Goal: Information Seeking & Learning: Get advice/opinions

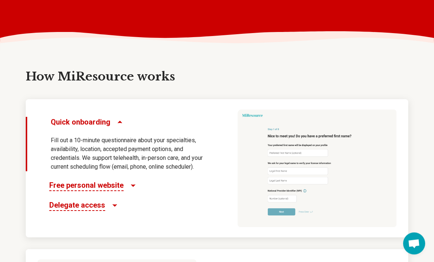
scroll to position [298, 0]
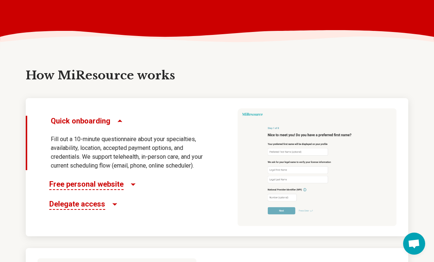
click at [119, 187] on span "Free personal website" at bounding box center [86, 184] width 74 height 11
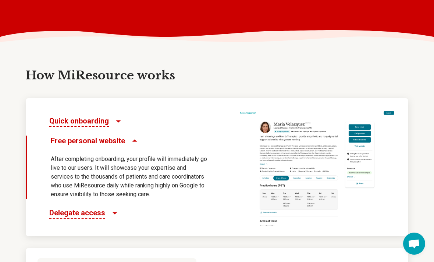
click at [115, 137] on span "Free personal website" at bounding box center [88, 141] width 74 height 10
click at [124, 139] on h3 "Free personal website" at bounding box center [95, 141] width 88 height 10
click at [127, 145] on h3 "Free personal website" at bounding box center [95, 141] width 88 height 10
click at [131, 142] on icon "Free personal website" at bounding box center [134, 140] width 7 height 7
click at [101, 214] on span "Delegate access" at bounding box center [77, 213] width 56 height 11
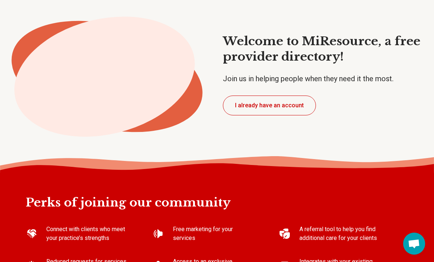
scroll to position [0, 0]
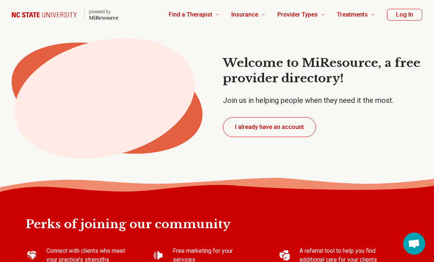
click at [407, 15] on button "Log In" at bounding box center [404, 15] width 35 height 12
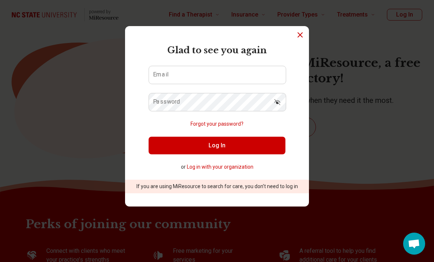
click at [298, 37] on icon "Dismiss" at bounding box center [300, 35] width 9 height 9
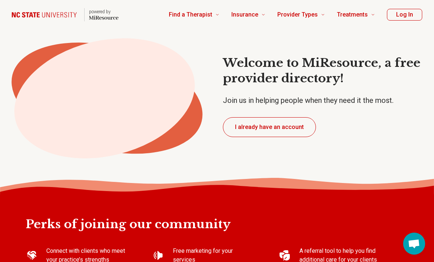
click at [297, 127] on button "I already have an account" at bounding box center [269, 127] width 93 height 20
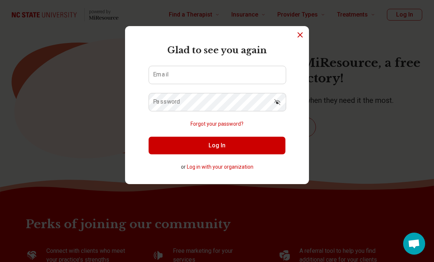
click at [304, 39] on icon "Dismiss" at bounding box center [300, 35] width 9 height 9
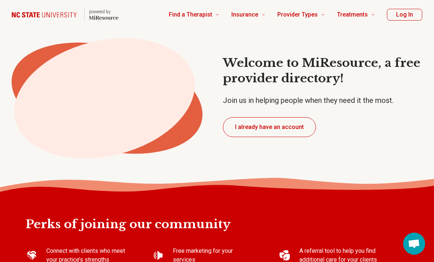
click at [354, 83] on h1 "Welcome to MiResource, a free provider directory!" at bounding box center [328, 71] width 211 height 31
click at [23, 44] on image at bounding box center [23, 44] width 0 height 0
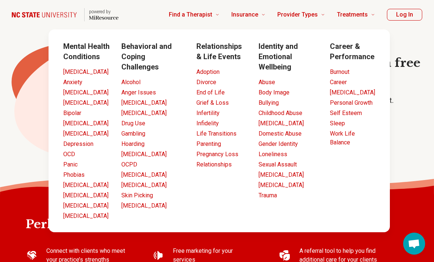
click at [205, 20] on span "Find a Therapist" at bounding box center [190, 15] width 43 height 10
click at [203, 15] on span "Find a Therapist" at bounding box center [190, 15] width 43 height 10
click at [408, 177] on div "Mental Health Conditions [MEDICAL_DATA] Anxiety [MEDICAL_DATA] [MEDICAL_DATA] B…" at bounding box center [219, 130] width 430 height 203
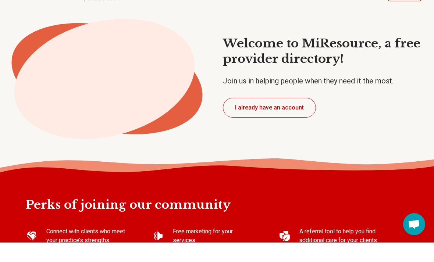
type textarea "*"
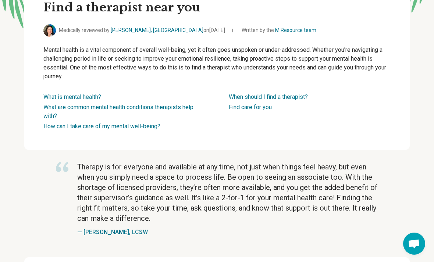
scroll to position [166, 0]
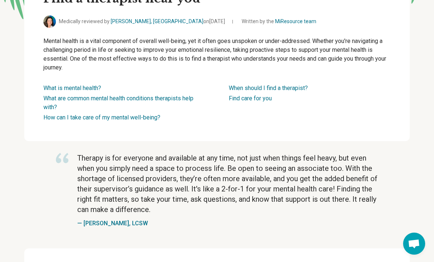
click at [409, 250] on span "Open chat" at bounding box center [414, 245] width 12 height 10
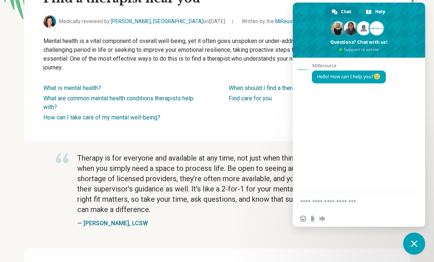
click at [333, 205] on textarea "Compose your message..." at bounding box center [351, 202] width 102 height 7
type textarea "**********"
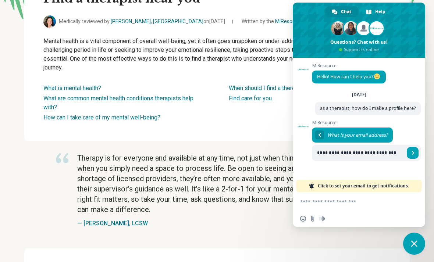
type input "**********"
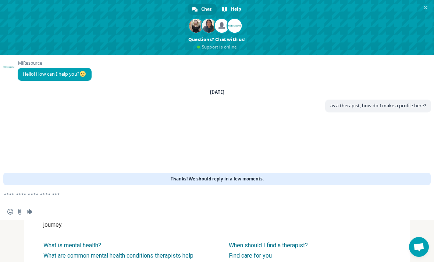
scroll to position [0, 0]
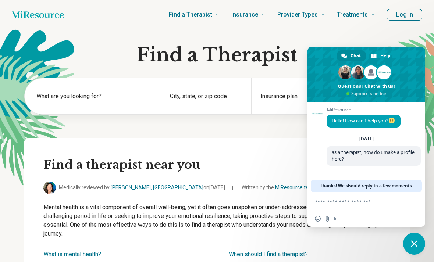
click at [295, 46] on h1 "Find a Therapist" at bounding box center [217, 55] width 386 height 22
click at [270, 138] on div "Find a therapist near you Medically reviewed by [PERSON_NAME], [GEOGRAPHIC_DATA…" at bounding box center [217, 222] width 386 height 169
click at [407, 248] on span "Close chat" at bounding box center [414, 244] width 22 height 22
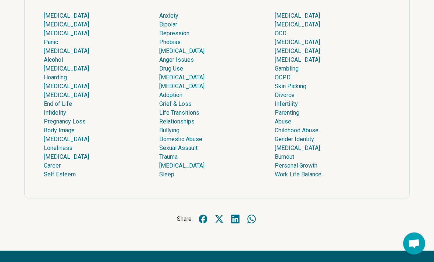
scroll to position [2182, 0]
